Goal: Task Accomplishment & Management: Complete application form

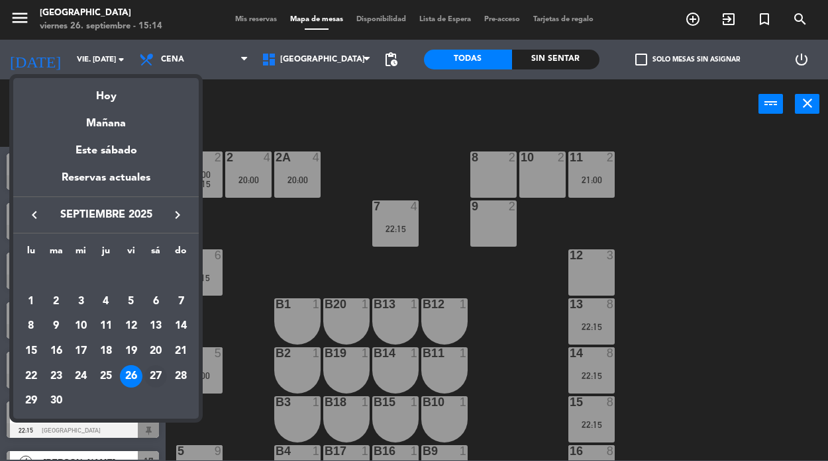
click at [152, 370] on div "27" at bounding box center [155, 376] width 23 height 23
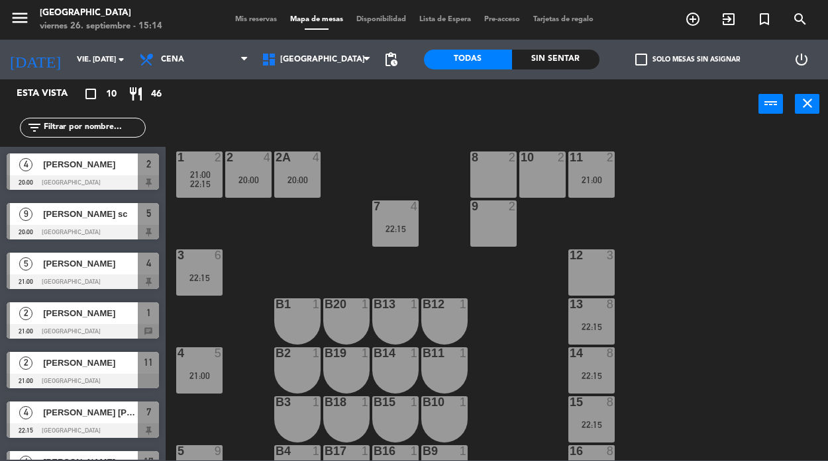
type input "sáb. [DATE]"
click at [242, 18] on span "Mis reservas" at bounding box center [255, 19] width 55 height 7
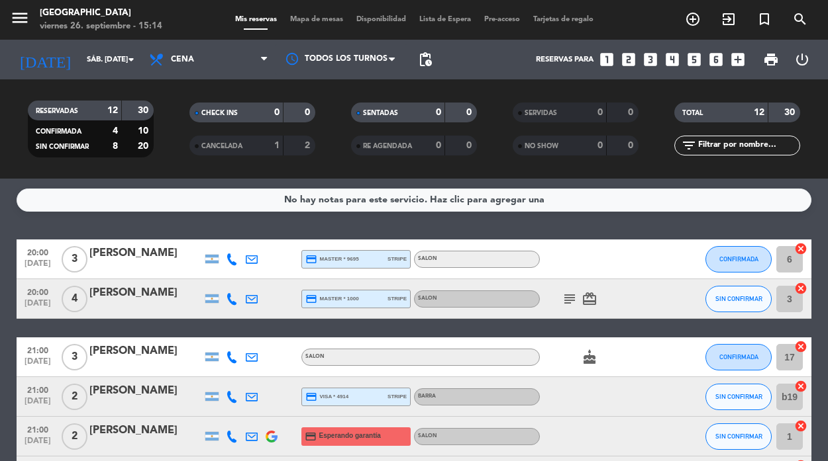
click at [717, 60] on icon "looks_6" at bounding box center [715, 59] width 17 height 17
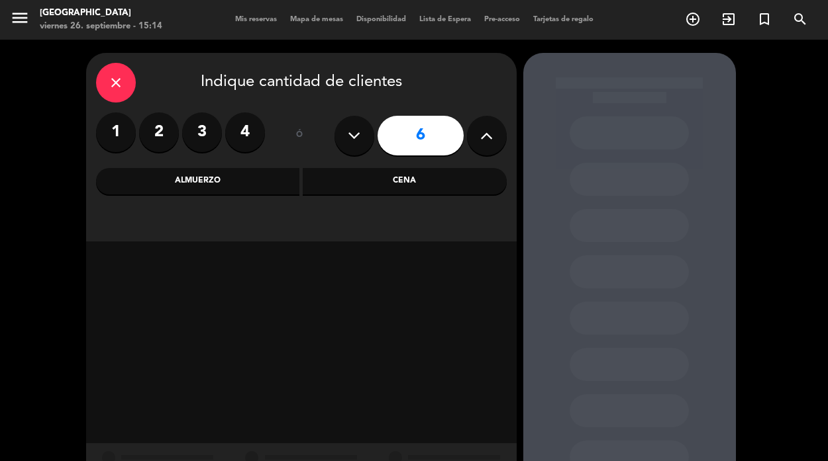
click at [397, 181] on div "Cena" at bounding box center [405, 181] width 204 height 26
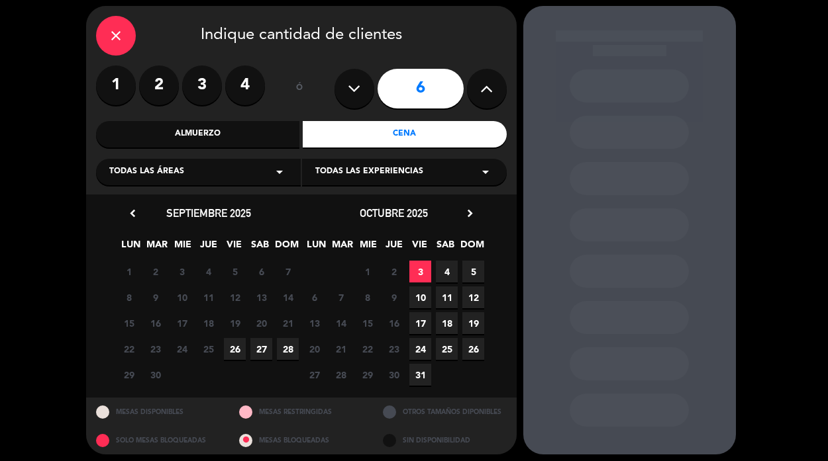
scroll to position [48, 0]
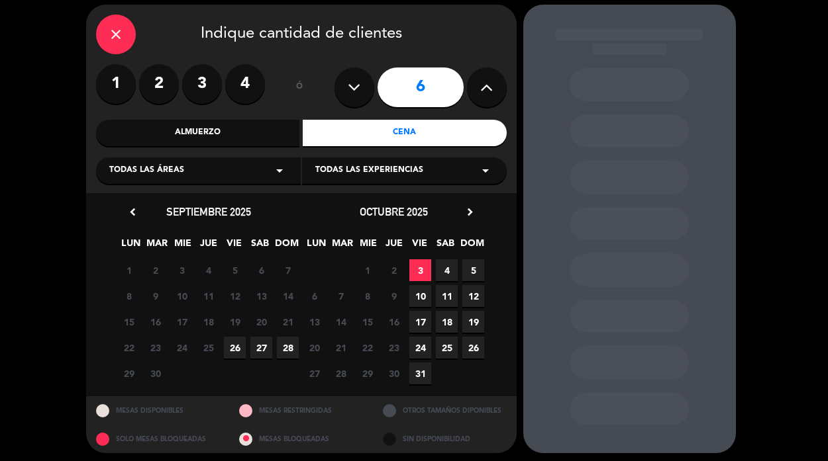
click at [263, 348] on span "27" at bounding box center [261, 348] width 22 height 22
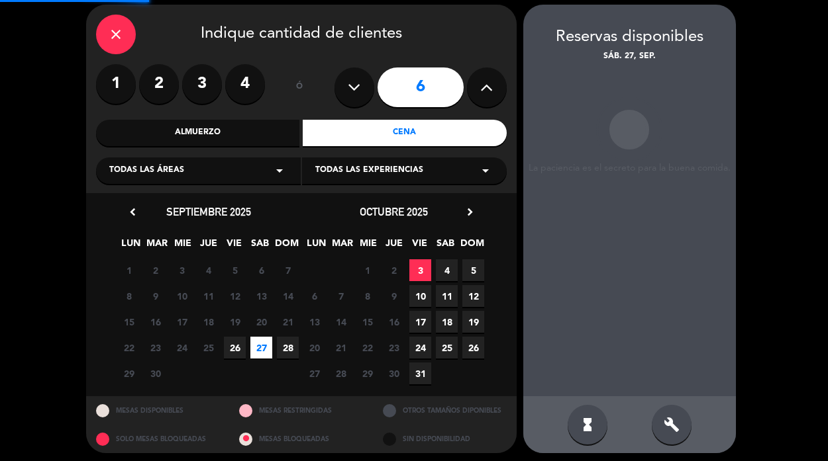
scroll to position [53, 0]
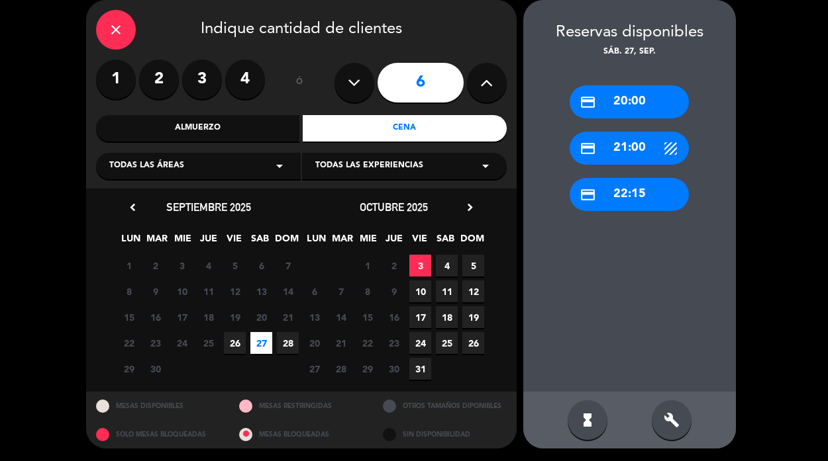
click at [620, 193] on div "credit_card 22:15" at bounding box center [628, 194] width 119 height 33
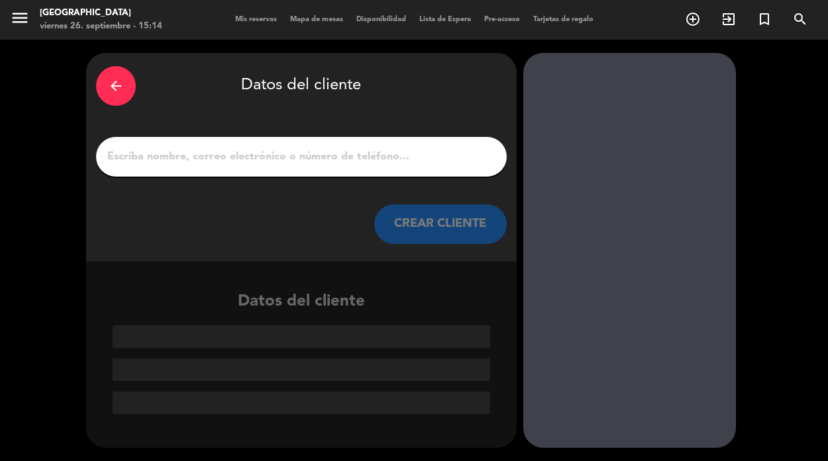
click at [334, 162] on input "1" at bounding box center [301, 157] width 391 height 19
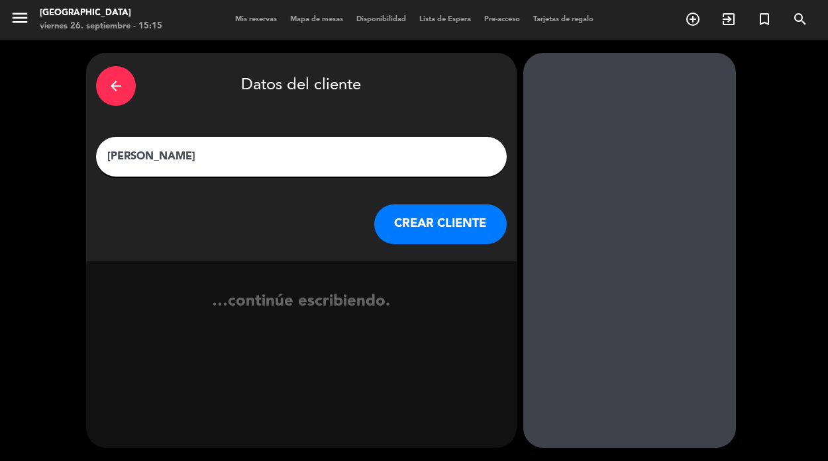
type input "[PERSON_NAME]"
drag, startPoint x: 136, startPoint y: 155, endPoint x: 66, endPoint y: 154, distance: 70.2
click at [66, 154] on div "arrow_back Datos del cliente [PERSON_NAME] [PERSON_NAME] CLIENTE no se econtrar…" at bounding box center [414, 251] width 828 height 422
click at [438, 215] on button "CREAR CLIENTE" at bounding box center [440, 225] width 132 height 40
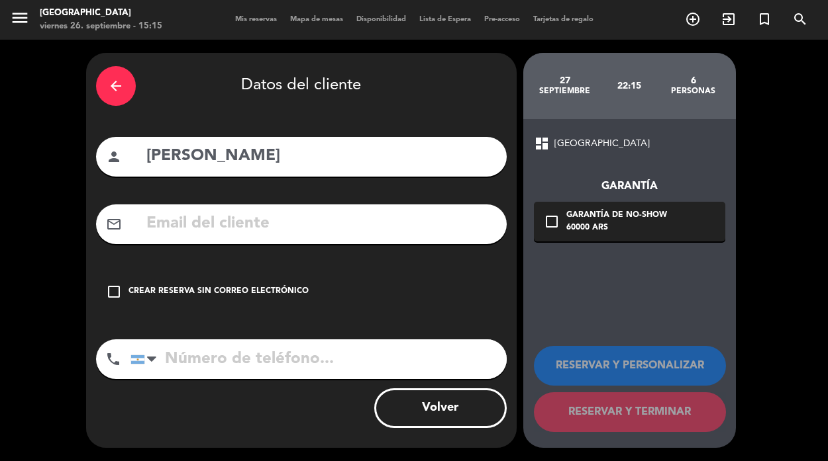
click at [108, 297] on icon "check_box_outline_blank" at bounding box center [114, 292] width 16 height 16
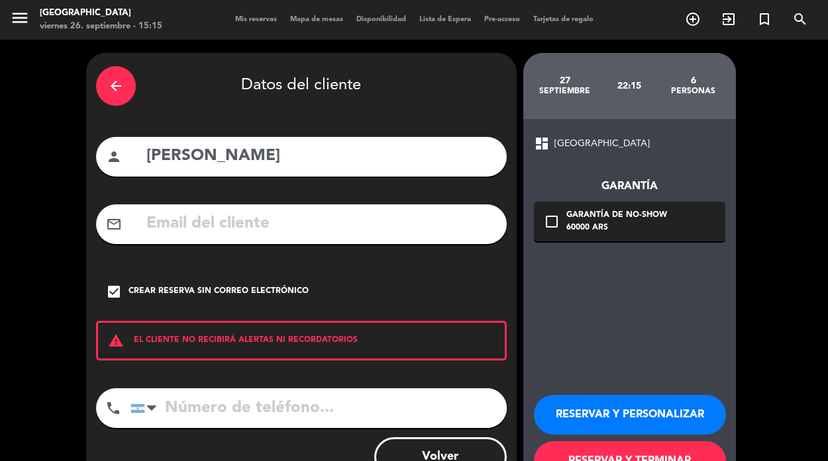
click at [171, 408] on input "tel" at bounding box center [318, 409] width 376 height 40
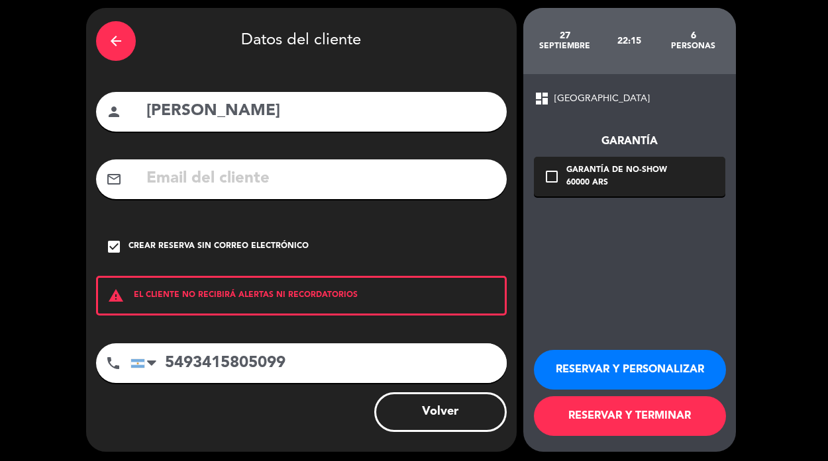
scroll to position [49, 0]
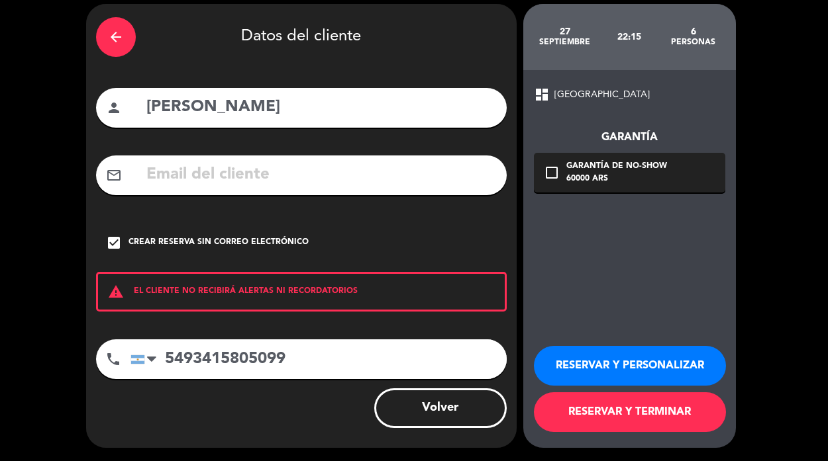
type input "5493415805099"
click at [612, 369] on button "RESERVAR Y PERSONALIZAR" at bounding box center [630, 366] width 192 height 40
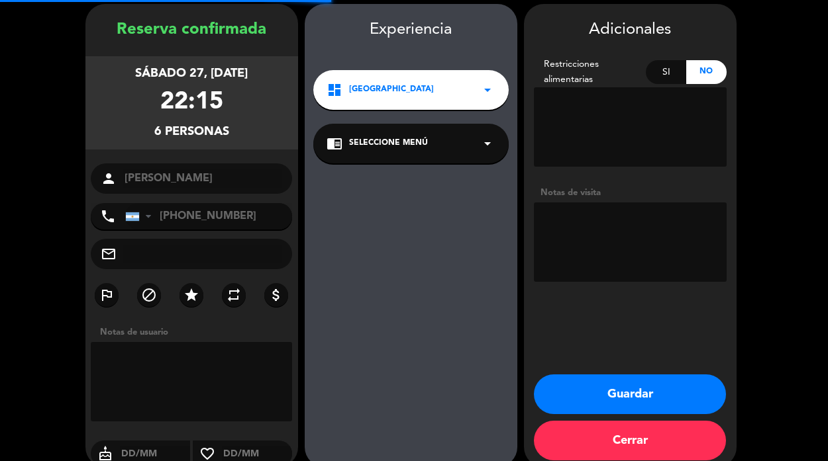
scroll to position [53, 0]
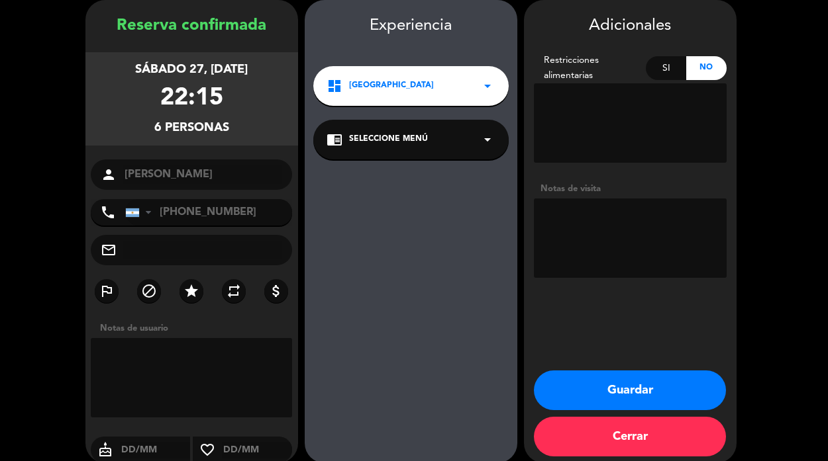
click at [389, 318] on div "Experiencia dashboard Casa Mesopotamia arrow_drop_down chrome_reader_mode Selec…" at bounding box center [411, 244] width 213 height 463
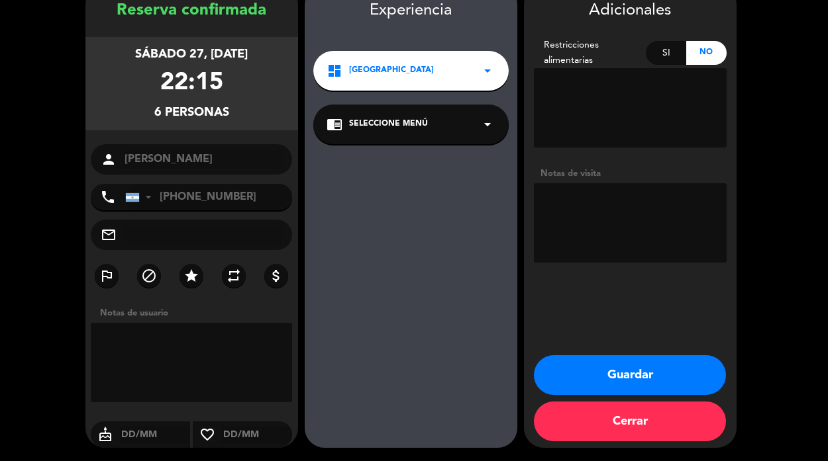
click at [641, 371] on button "Guardar" at bounding box center [630, 376] width 192 height 40
